Goal: Transaction & Acquisition: Subscribe to service/newsletter

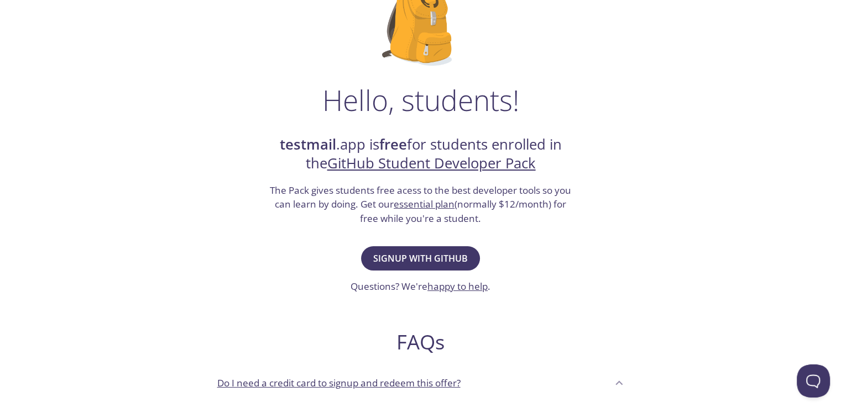
scroll to position [111, 0]
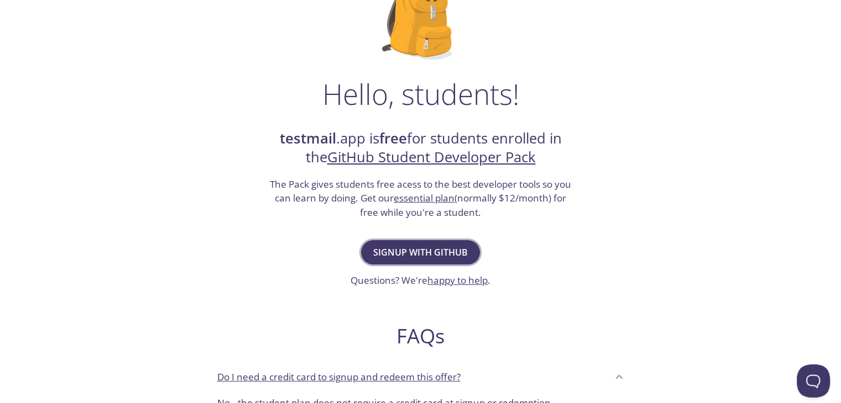
click at [440, 255] on span "Signup with GitHub" at bounding box center [420, 252] width 94 height 15
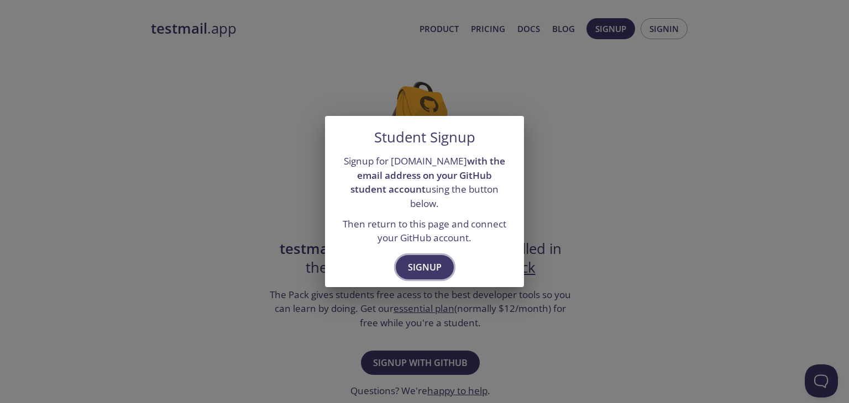
click at [423, 260] on span "Signup" at bounding box center [425, 267] width 34 height 15
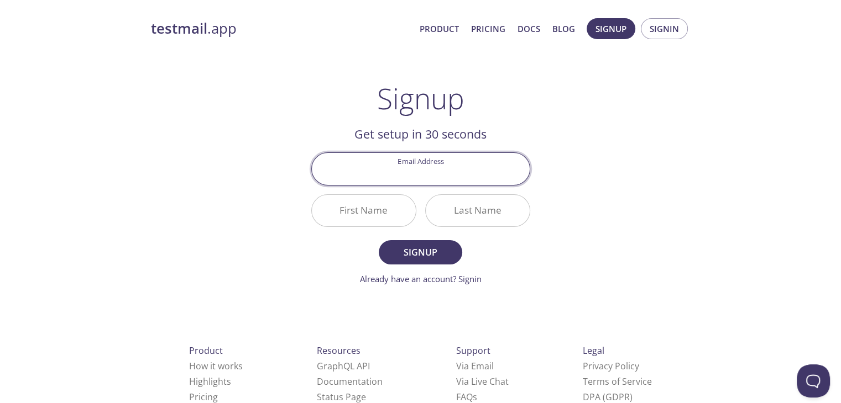
click at [422, 175] on input "Email Address" at bounding box center [421, 168] width 218 height 31
click at [426, 176] on input "[EMAIL_ADDRESS][DOMAIN_NAME]" at bounding box center [421, 168] width 218 height 31
type input "[EMAIL_ADDRESS][DOMAIN_NAME]"
